Goal: Communication & Community: Answer question/provide support

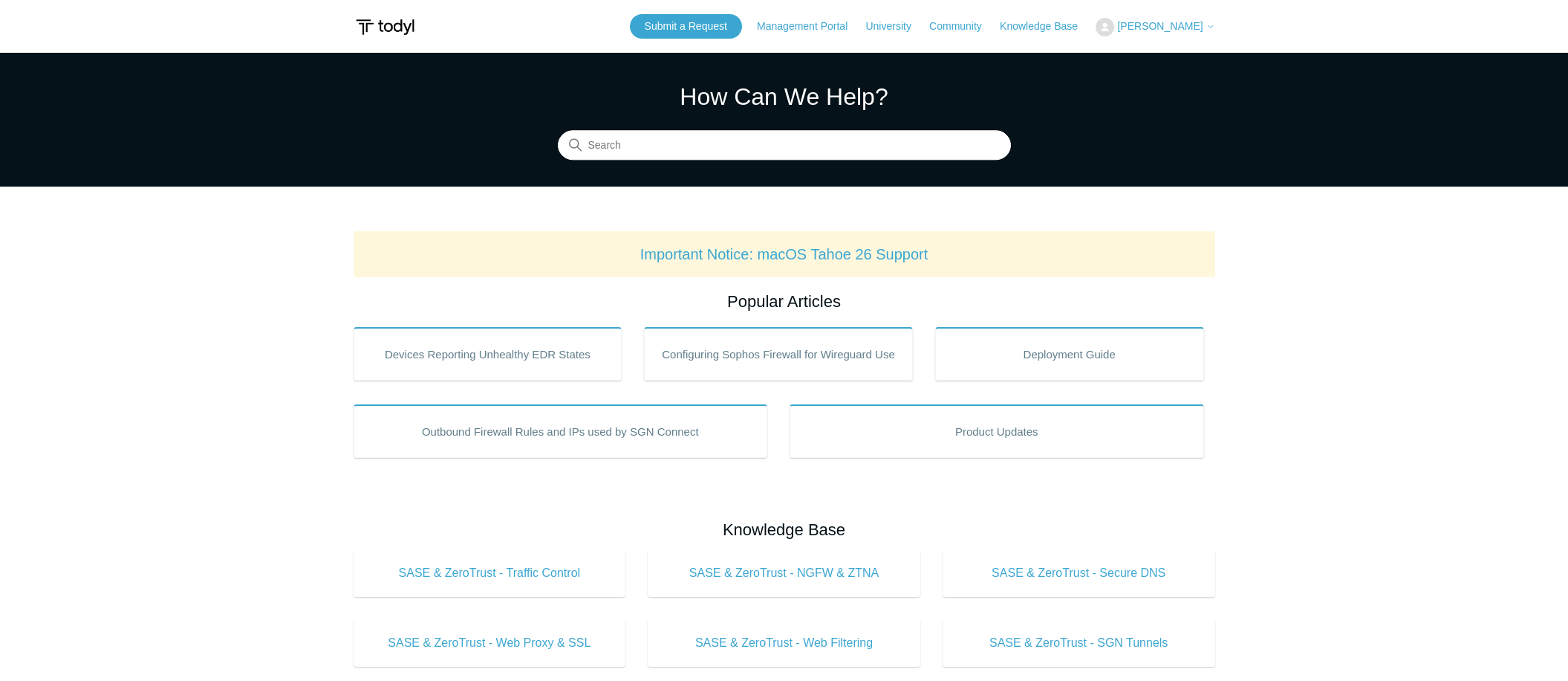
click at [1128, 22] on span "[PERSON_NAME]" at bounding box center [1160, 26] width 86 height 12
click at [1123, 61] on link "My Support Requests" at bounding box center [1168, 58] width 145 height 26
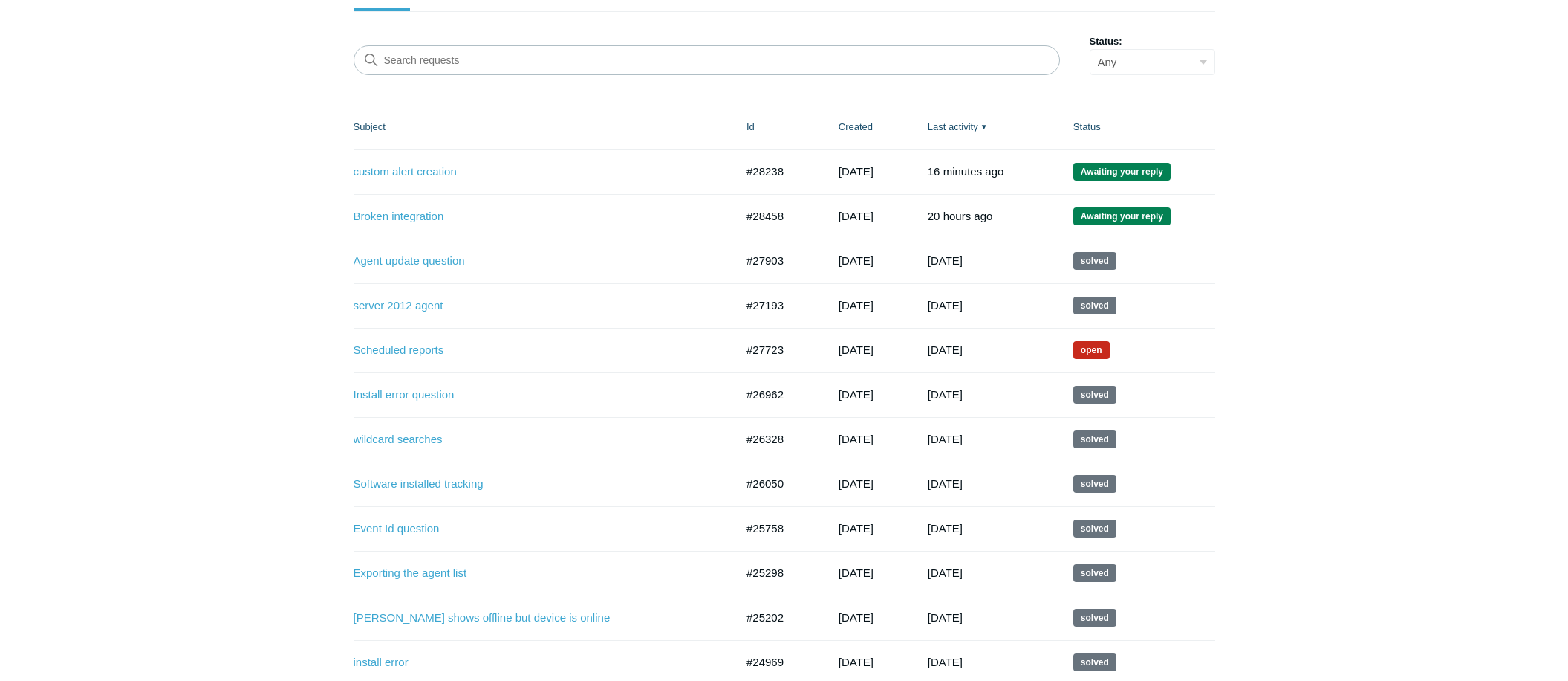
scroll to position [156, 0]
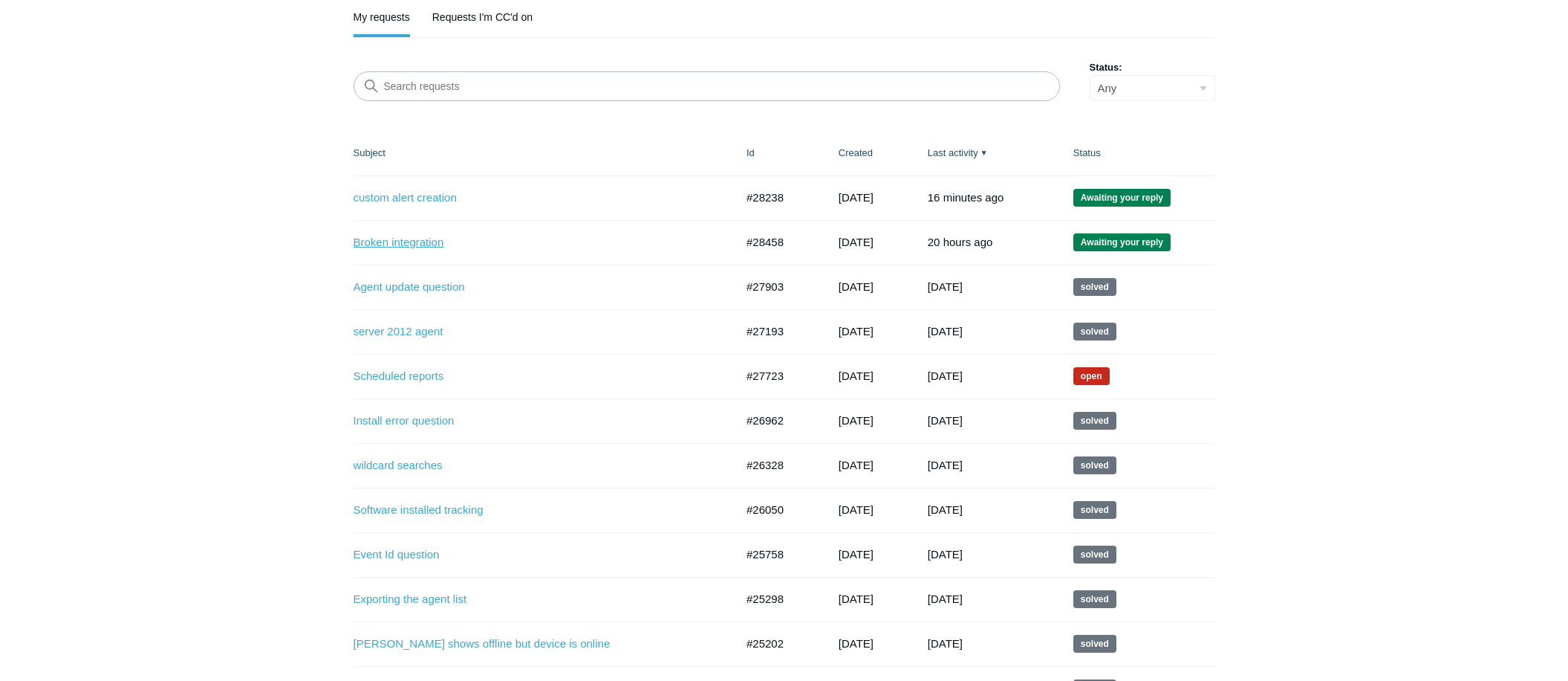
click at [396, 244] on link "Broken integration" at bounding box center [533, 242] width 359 height 17
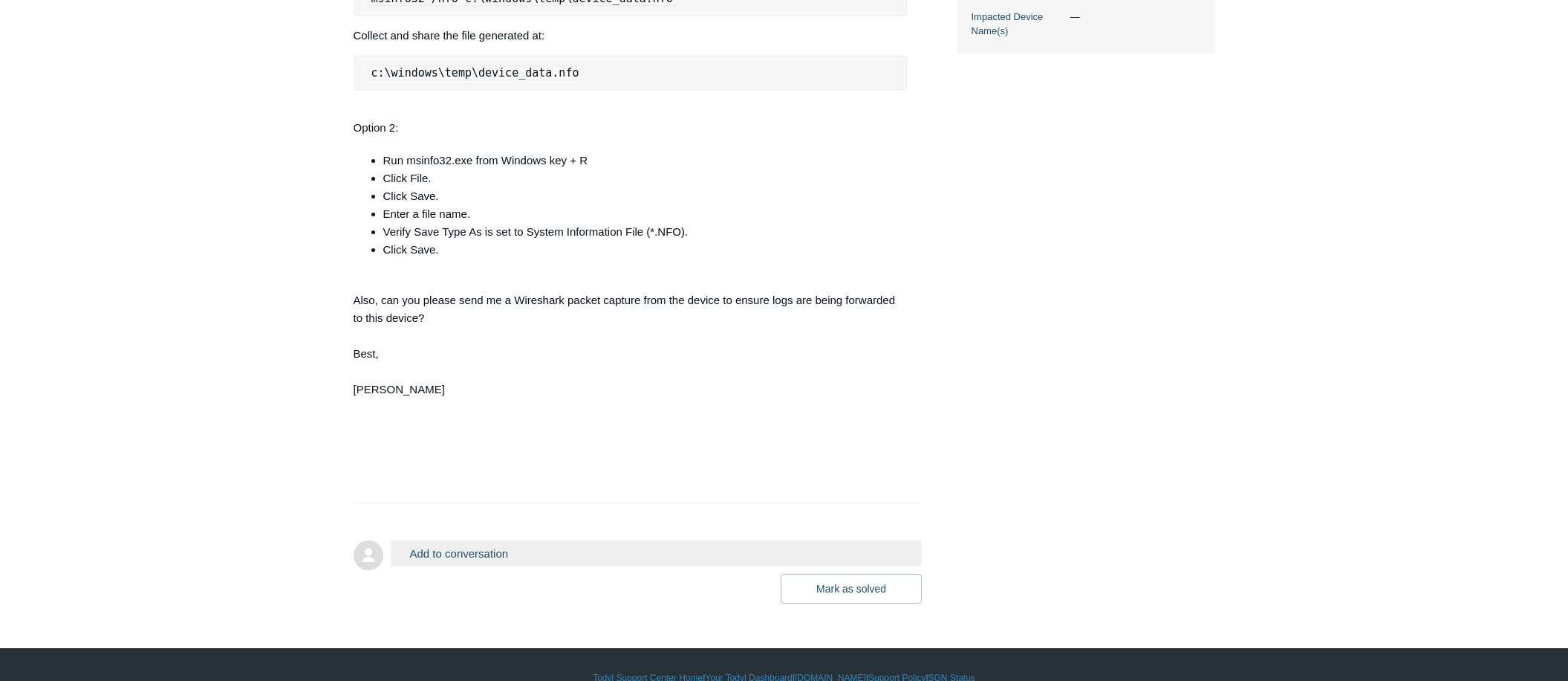
scroll to position [556, 0]
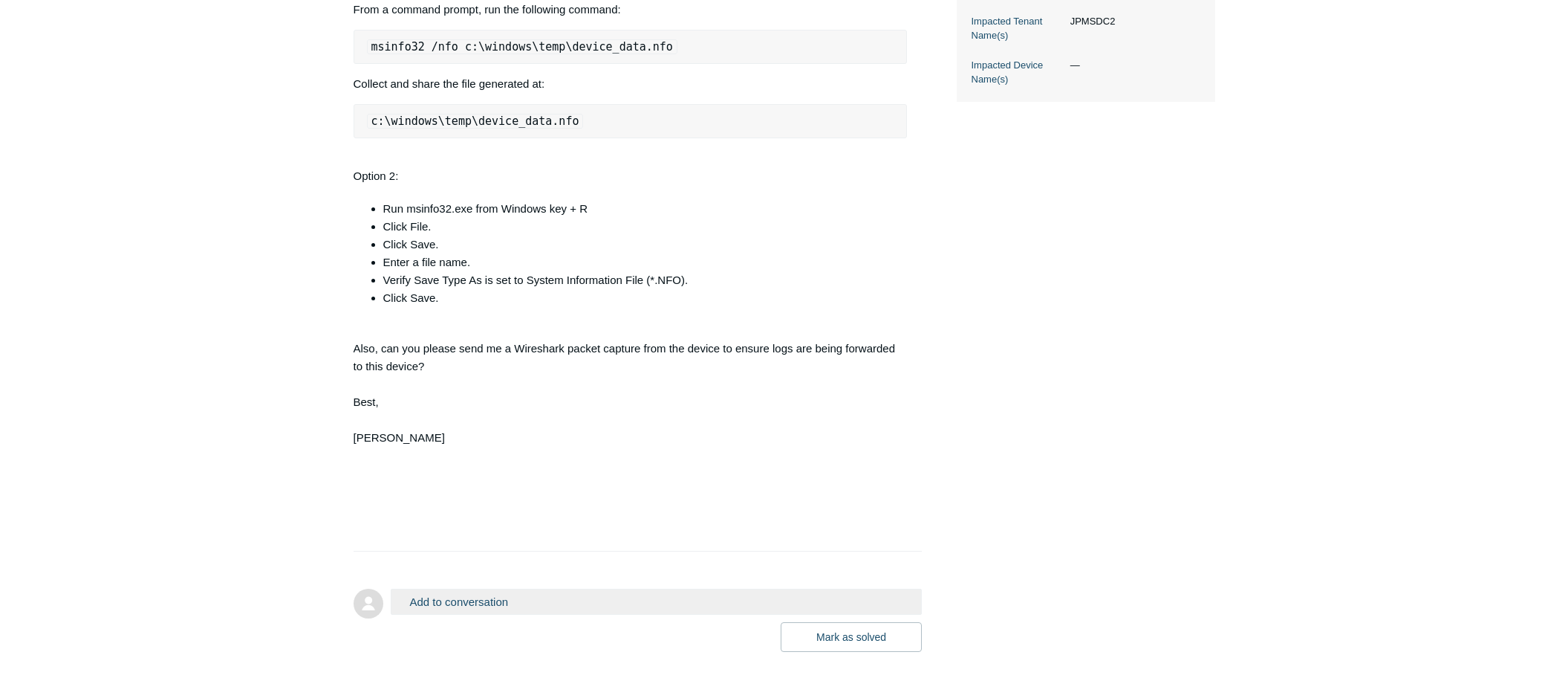
click at [719, 601] on button "Add to conversation" at bounding box center [656, 601] width 532 height 26
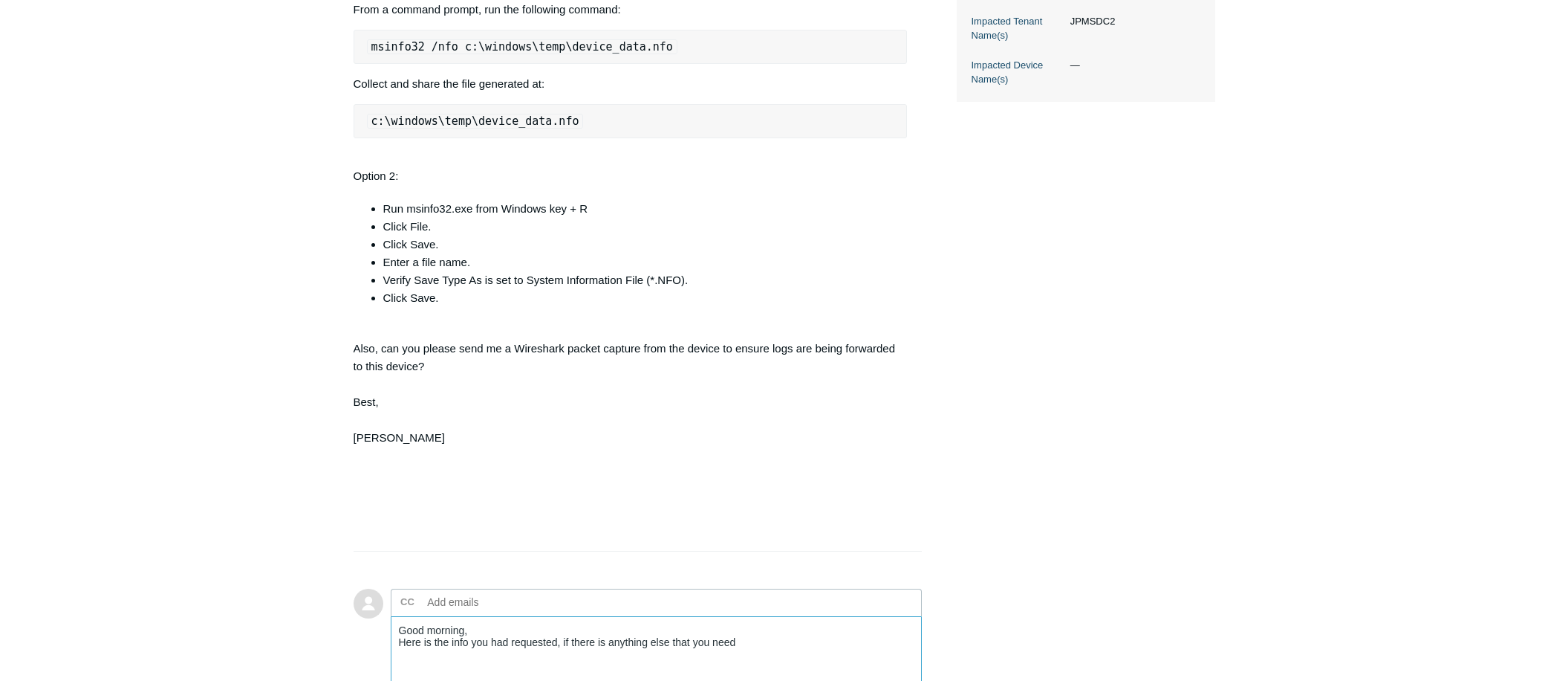
click at [563, 641] on textarea "Good morning, Here is the info you had requested, if there is anything else tha…" at bounding box center [656, 666] width 532 height 100
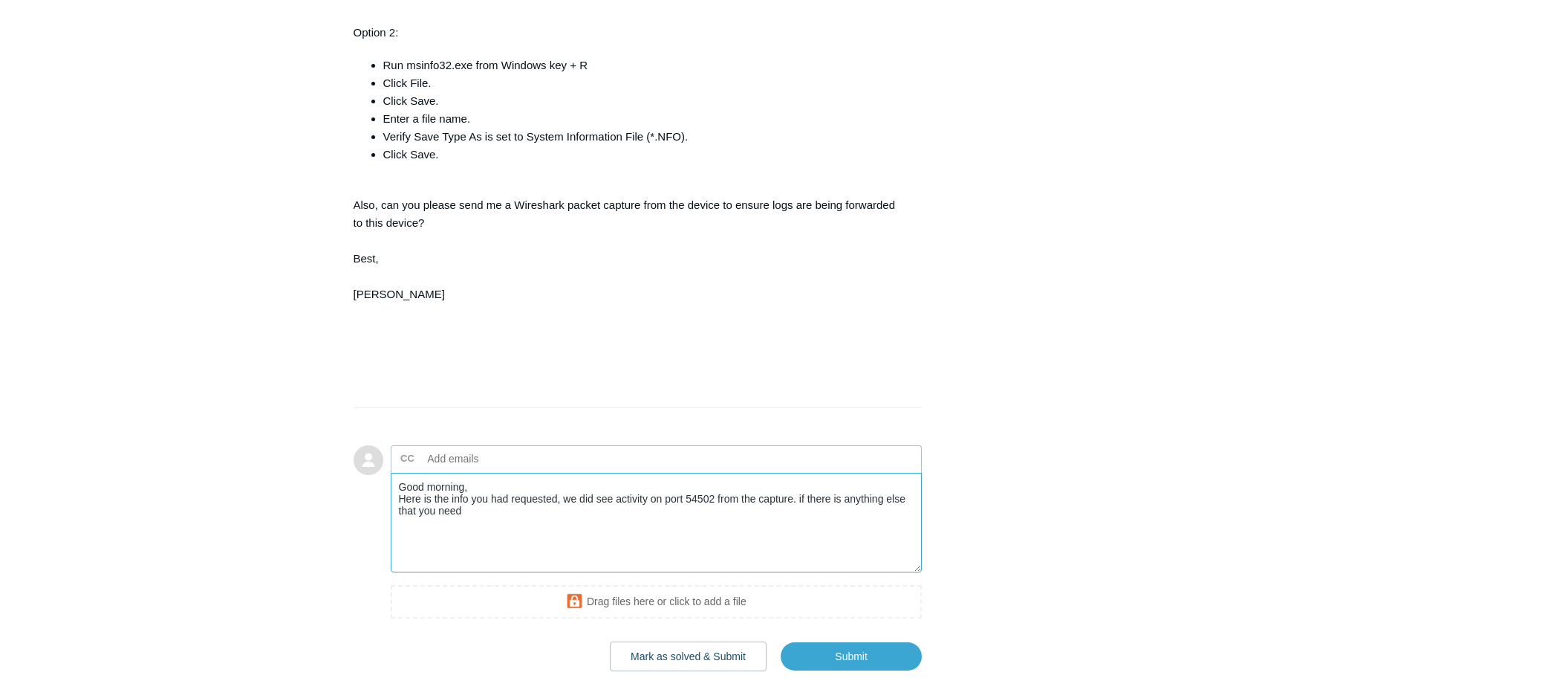
scroll to position [705, 0]
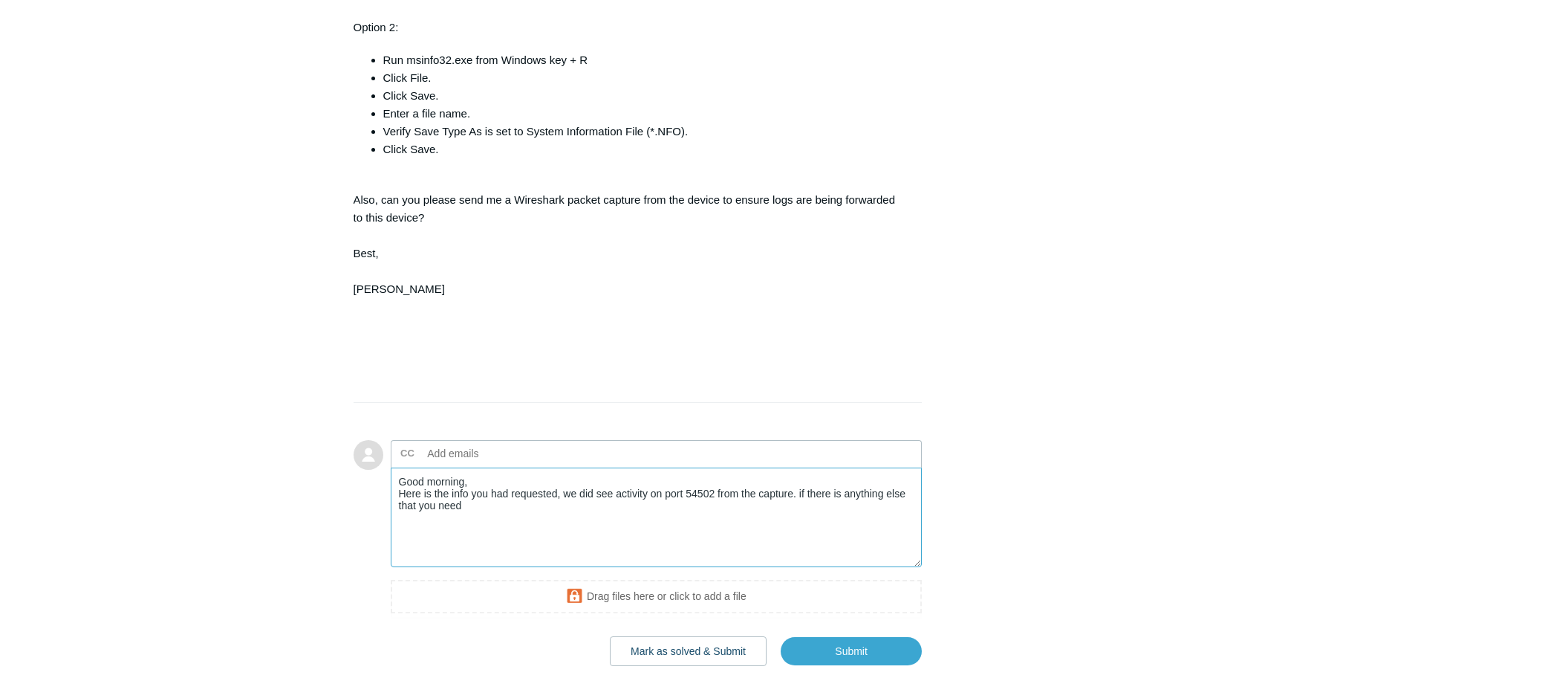
click at [510, 511] on textarea "Good morning, Here is the info you had requested, we did see activity on port 5…" at bounding box center [656, 517] width 532 height 100
click at [501, 503] on textarea "Good morning, Here is the info you had requested, we did see activity on port 5…" at bounding box center [656, 517] width 532 height 100
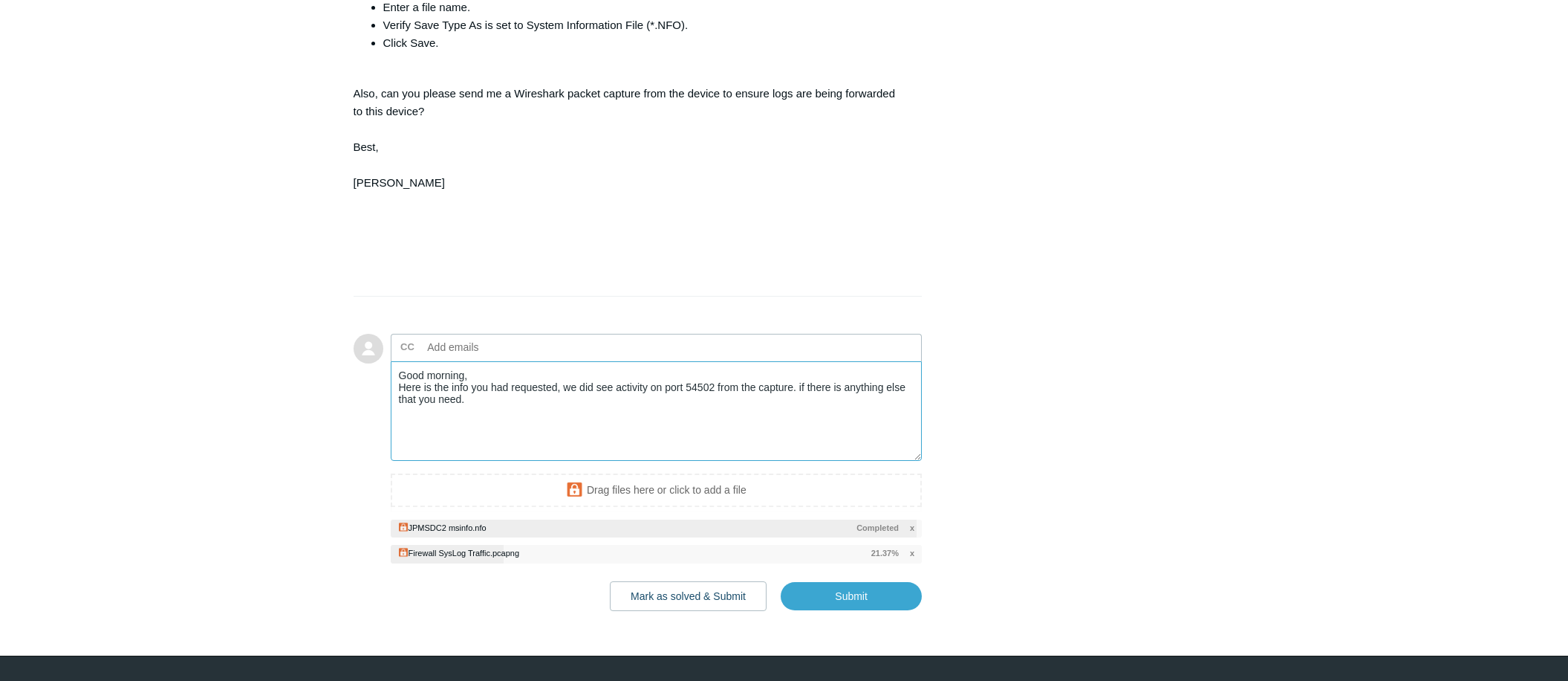
scroll to position [845, 0]
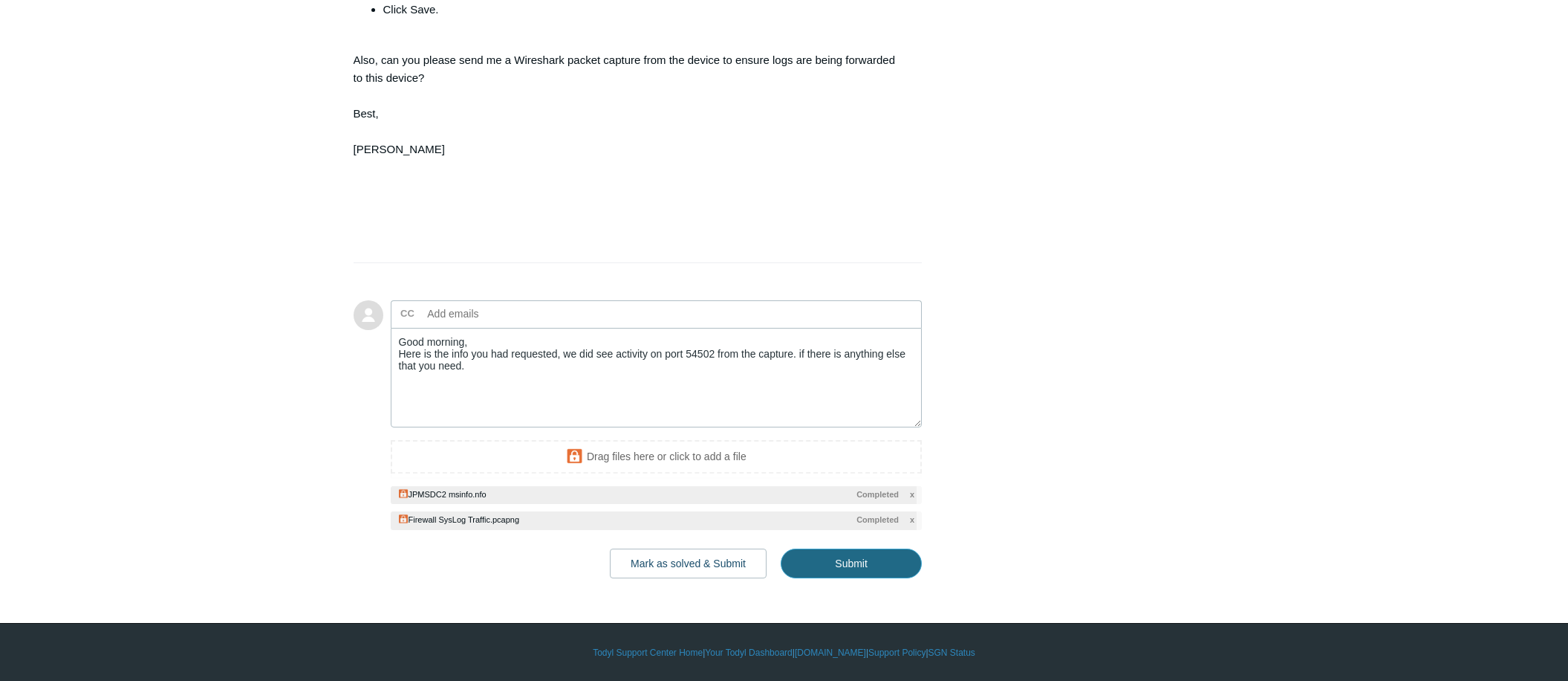
click at [874, 556] on input "Submit" at bounding box center [850, 563] width 141 height 30
type textarea "Good morning, Here is the info you had requested, we did see activity on port 5…"
